Goal: Task Accomplishment & Management: Complete application form

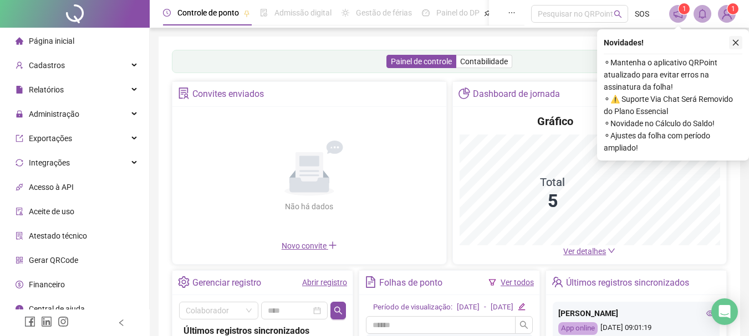
click at [740, 44] on button "button" at bounding box center [735, 42] width 13 height 13
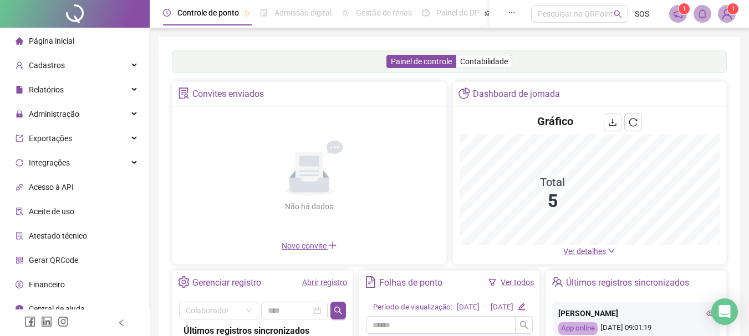
click at [729, 18] on img at bounding box center [726, 14] width 17 height 17
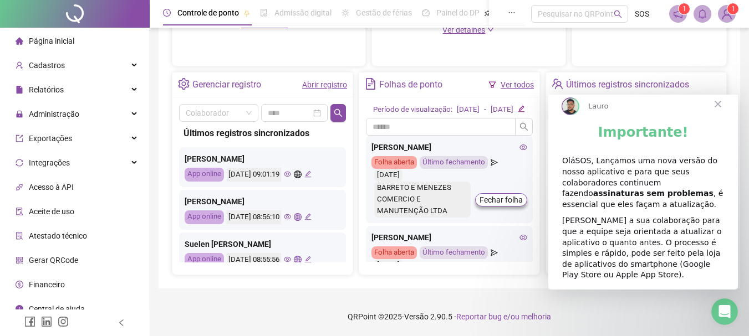
click at [724, 113] on span "Fechar" at bounding box center [718, 104] width 40 height 40
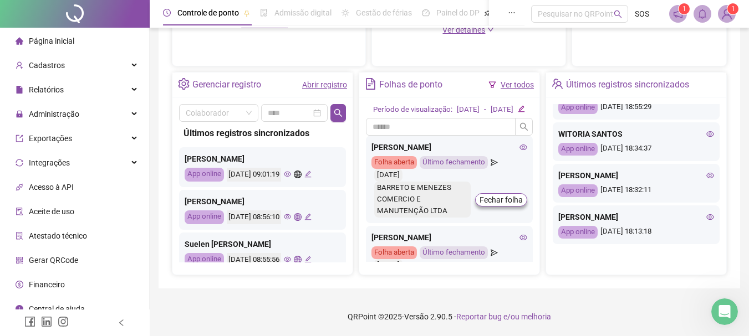
scroll to position [196, 0]
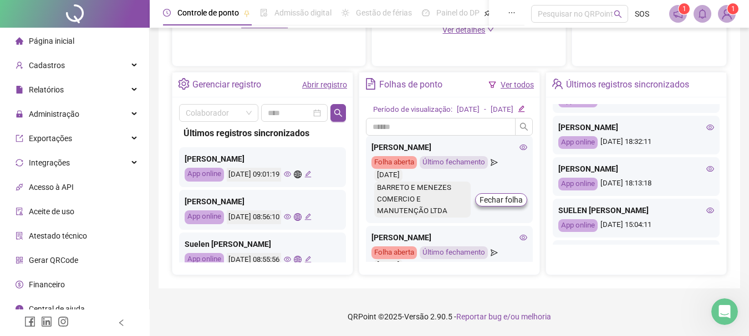
click at [636, 163] on div "BERNARDO RUAS GARCIA" at bounding box center [636, 169] width 156 height 12
click at [648, 166] on div "BERNARDO RUAS GARCIA" at bounding box center [636, 169] width 156 height 12
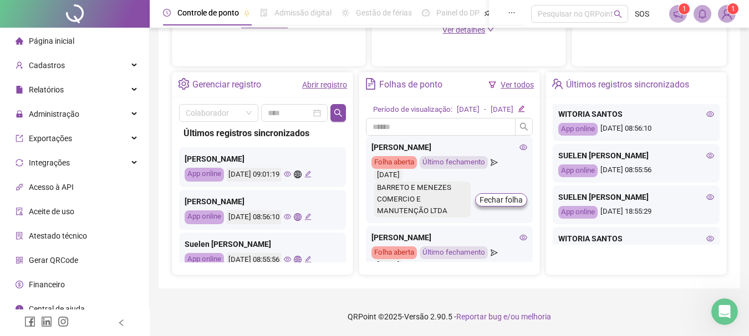
scroll to position [0, 0]
click at [319, 80] on link "Abrir registro" at bounding box center [324, 84] width 45 height 9
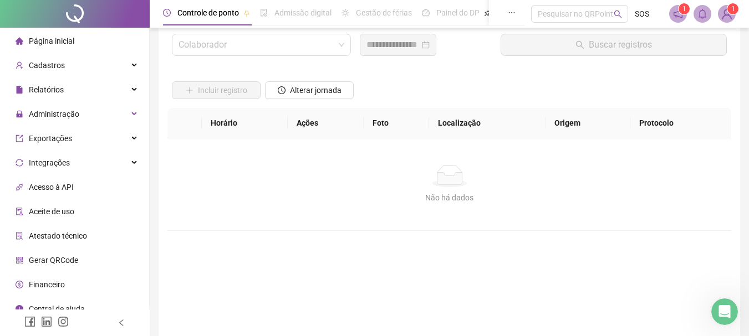
scroll to position [32, 0]
click at [313, 44] on input "search" at bounding box center [256, 45] width 156 height 21
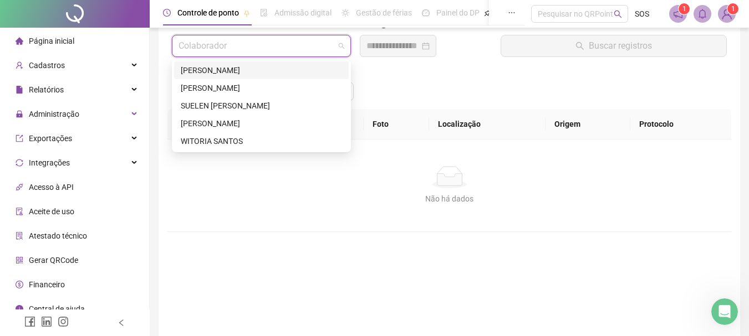
click at [245, 70] on div "BERNARDO RUAS GARCIA" at bounding box center [261, 70] width 161 height 12
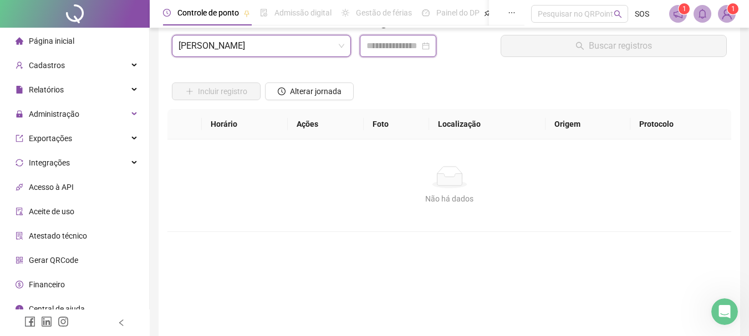
click at [419, 43] on input at bounding box center [392, 45] width 53 height 13
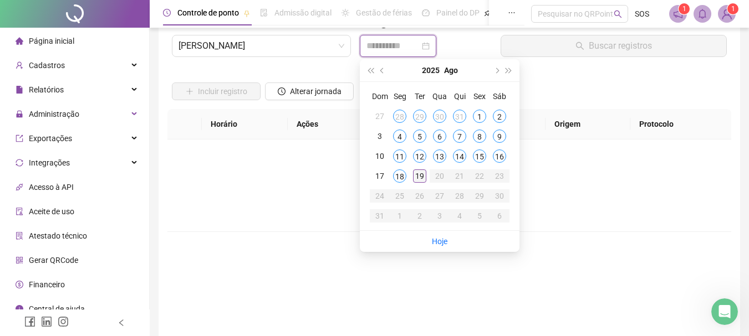
type input "**********"
click at [417, 176] on div "19" at bounding box center [419, 176] width 13 height 13
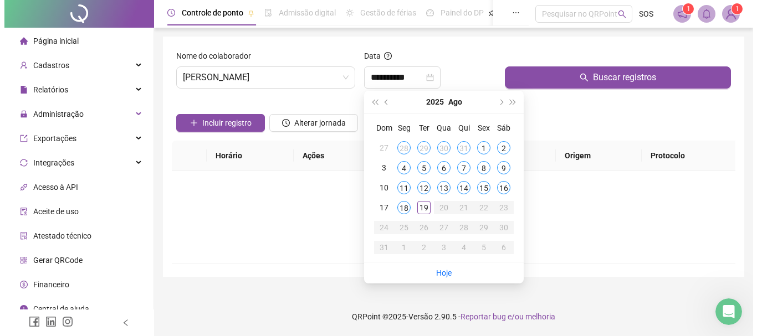
scroll to position [0, 0]
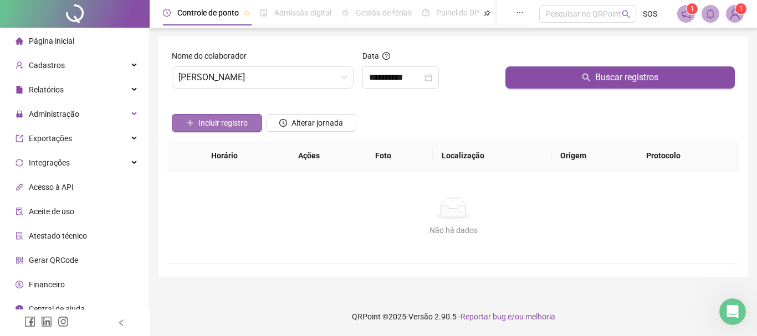
click at [240, 122] on span "Incluir registro" at bounding box center [222, 123] width 49 height 12
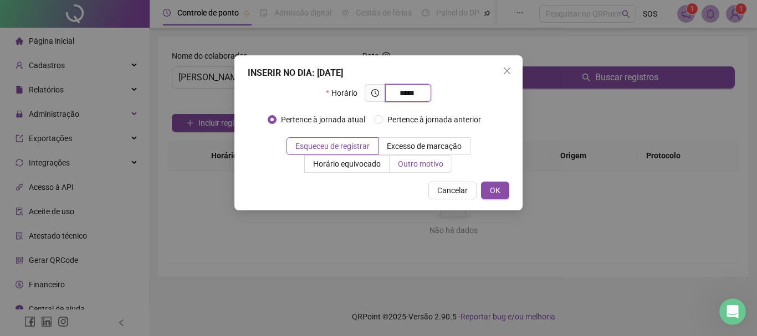
type input "*****"
click at [409, 167] on span "Outro motivo" at bounding box center [420, 164] width 45 height 9
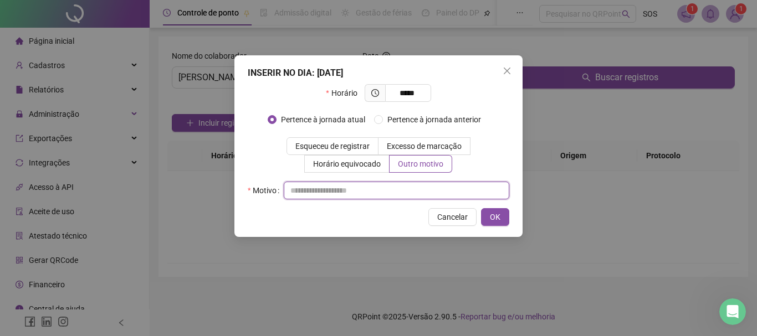
click at [346, 186] on input "text" at bounding box center [397, 191] width 226 height 18
type input "**********"
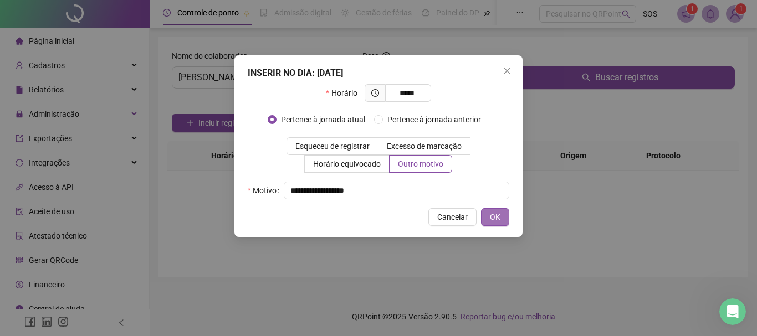
click at [499, 218] on span "OK" at bounding box center [495, 217] width 11 height 12
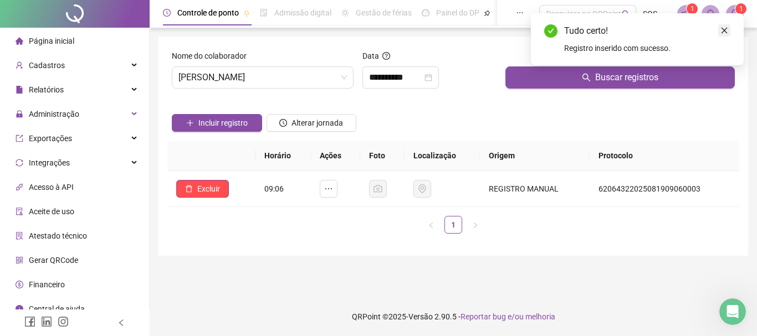
click at [722, 28] on icon "close" at bounding box center [724, 31] width 8 height 8
